Goal: Manage account settings

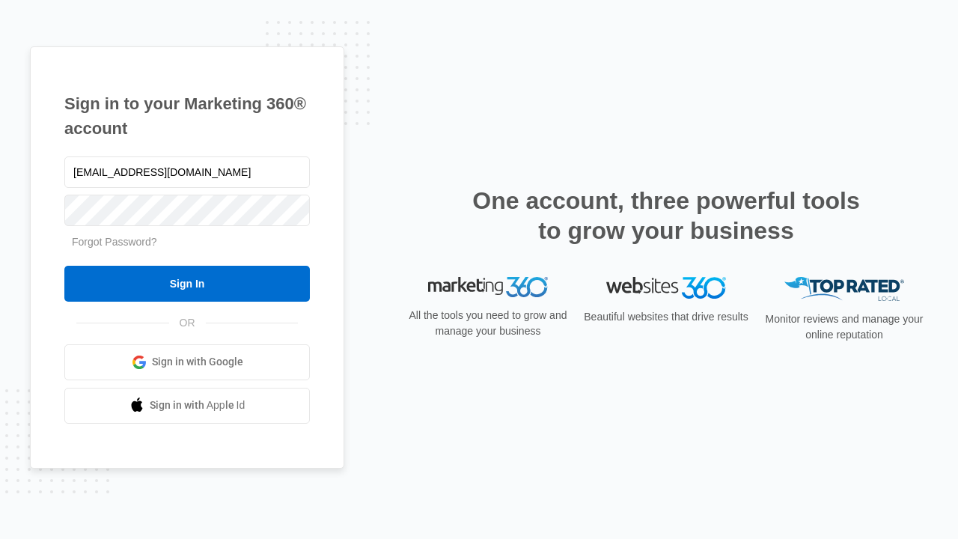
type input "[EMAIL_ADDRESS][DOMAIN_NAME]"
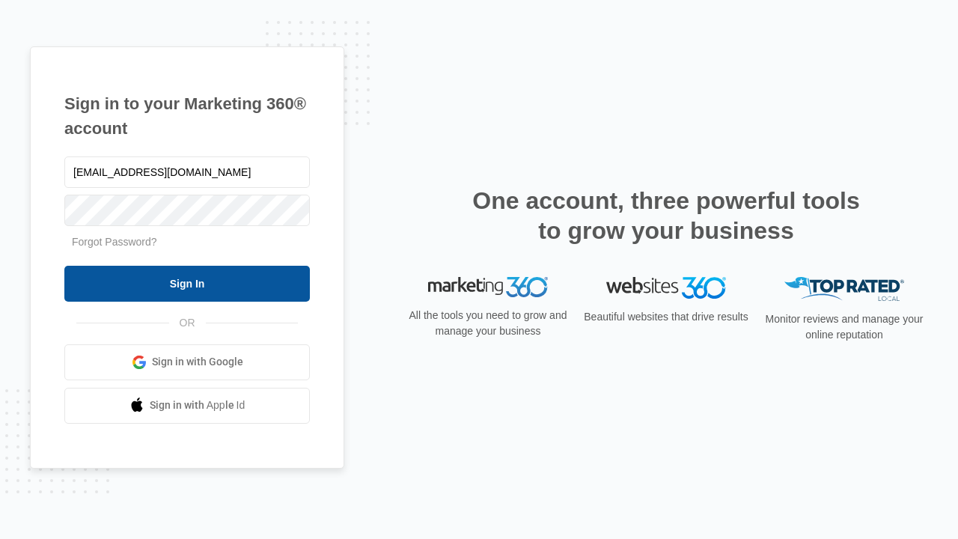
click at [187, 283] on input "Sign In" at bounding box center [186, 284] width 245 height 36
